Goal: Task Accomplishment & Management: Use online tool/utility

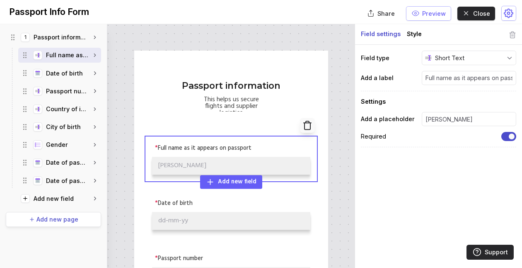
click at [471, 26] on h3 "Field settings Style" at bounding box center [438, 34] width 167 height 21
click at [471, 20] on div "Share Preview Close" at bounding box center [391, 13] width 249 height 15
click at [473, 16] on div "Close" at bounding box center [475, 13] width 27 height 9
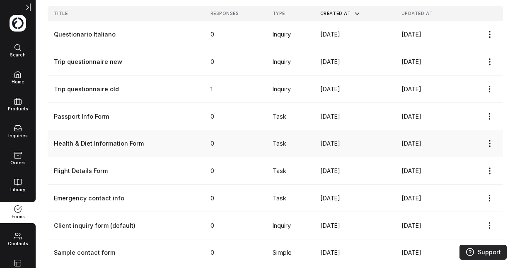
scroll to position [85, 0]
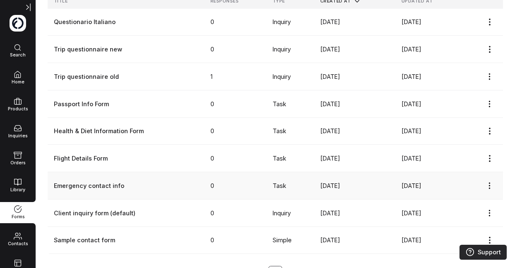
click at [94, 188] on link "Emergency contact info" at bounding box center [126, 185] width 145 height 9
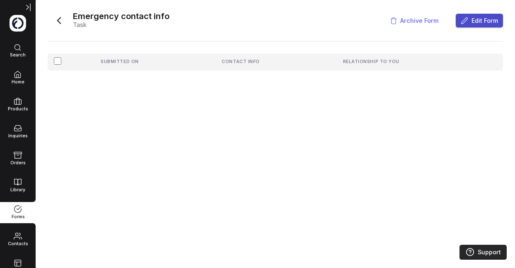
click at [475, 19] on span "Edit Form" at bounding box center [484, 20] width 27 height 9
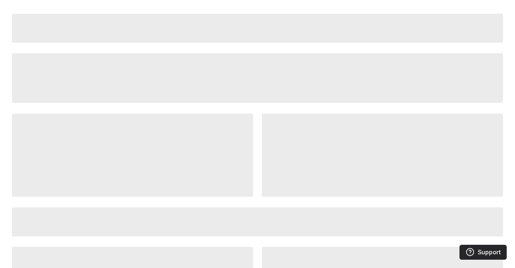
select select "US"
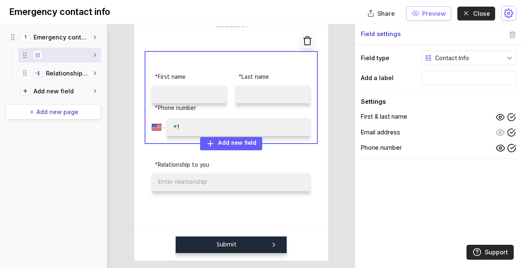
scroll to position [104, 0]
